Goal: Task Accomplishment & Management: Use online tool/utility

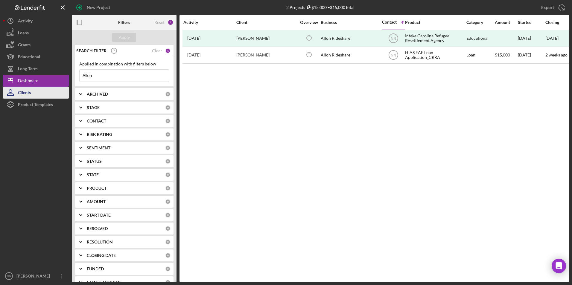
click at [36, 89] on button "Clients" at bounding box center [36, 93] width 66 height 12
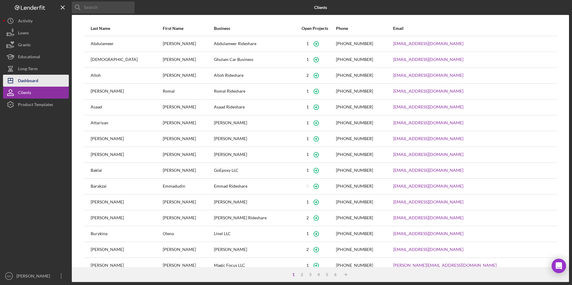
click at [37, 82] on div "Dashboard" at bounding box center [28, 81] width 20 height 13
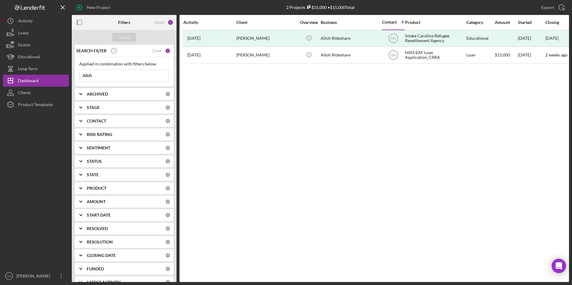
drag, startPoint x: 113, startPoint y: 72, endPoint x: 73, endPoint y: 71, distance: 40.1
click at [73, 71] on div "SEARCH FILTER Clear 1 Applied in combination with filters below Alloh Icon/Menu…" at bounding box center [124, 163] width 105 height 237
type input "[PERSON_NAME]"
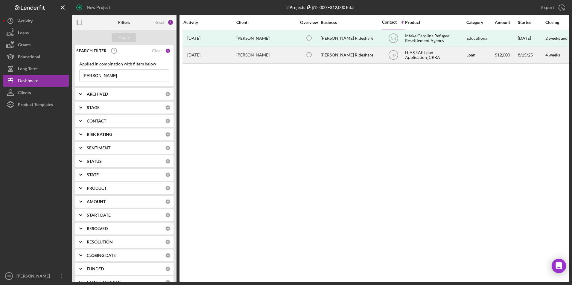
click at [246, 52] on div "[PERSON_NAME]" at bounding box center [266, 55] width 60 height 16
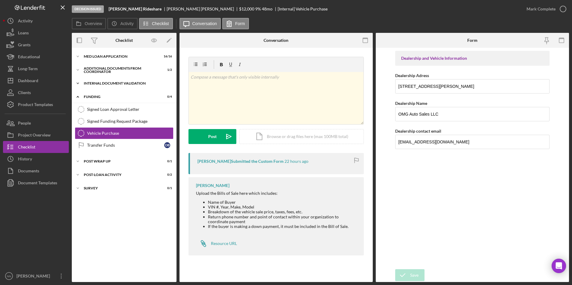
click at [117, 85] on div "Internal Document Validation" at bounding box center [126, 84] width 85 height 4
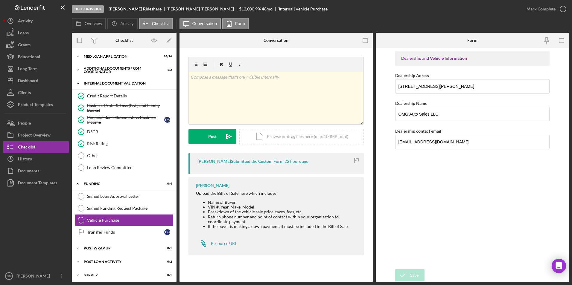
click at [117, 85] on div "Internal Document Validation" at bounding box center [126, 84] width 85 height 4
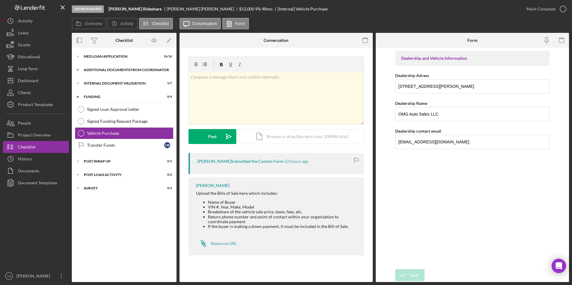
click at [118, 68] on div "Additional Documents from Coordinator" at bounding box center [126, 70] width 85 height 4
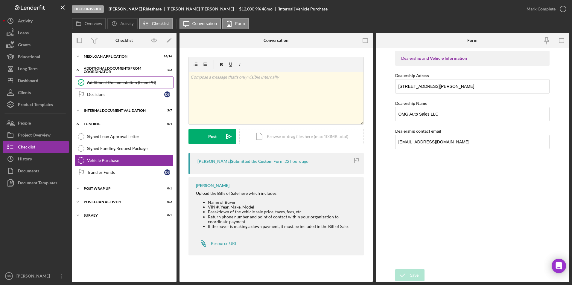
click at [128, 86] on link "Additional Documentation (from PC) Additional Documentation (from PC)" at bounding box center [124, 83] width 99 height 12
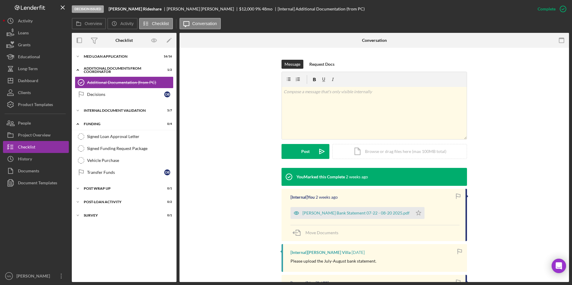
scroll to position [90, 0]
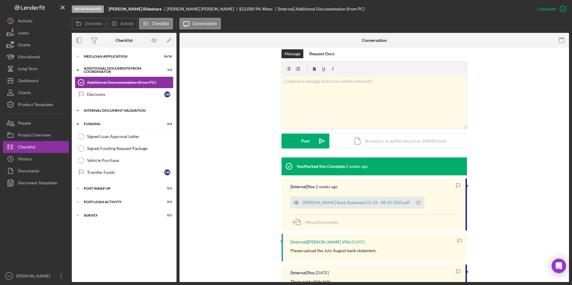
click at [134, 106] on div "Icon/Expander Internal Document Validation 5 / 7" at bounding box center [124, 111] width 105 height 12
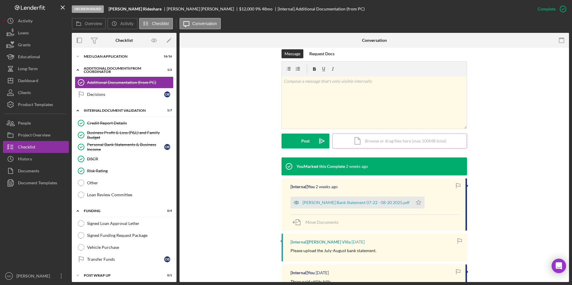
click at [395, 137] on div "Icon/Document Browse or drag files here (max 100MB total) Tap to choose files o…" at bounding box center [399, 141] width 135 height 15
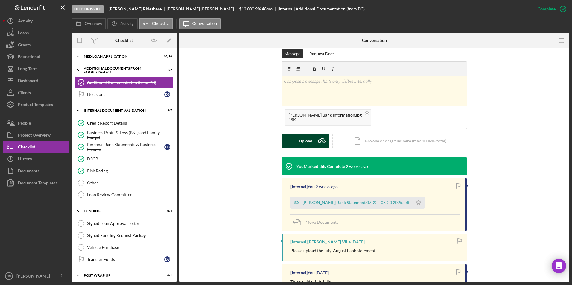
click at [299, 140] on div "Upload" at bounding box center [305, 141] width 13 height 15
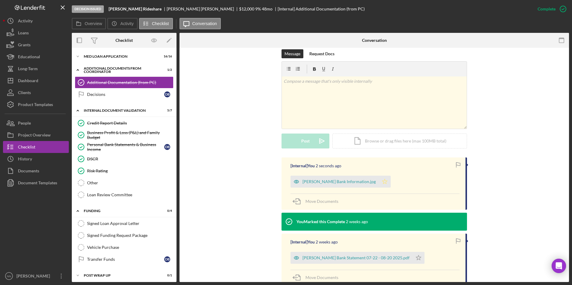
click at [382, 182] on polygon "button" at bounding box center [384, 181] width 5 height 5
